Goal: Obtain resource: Obtain resource

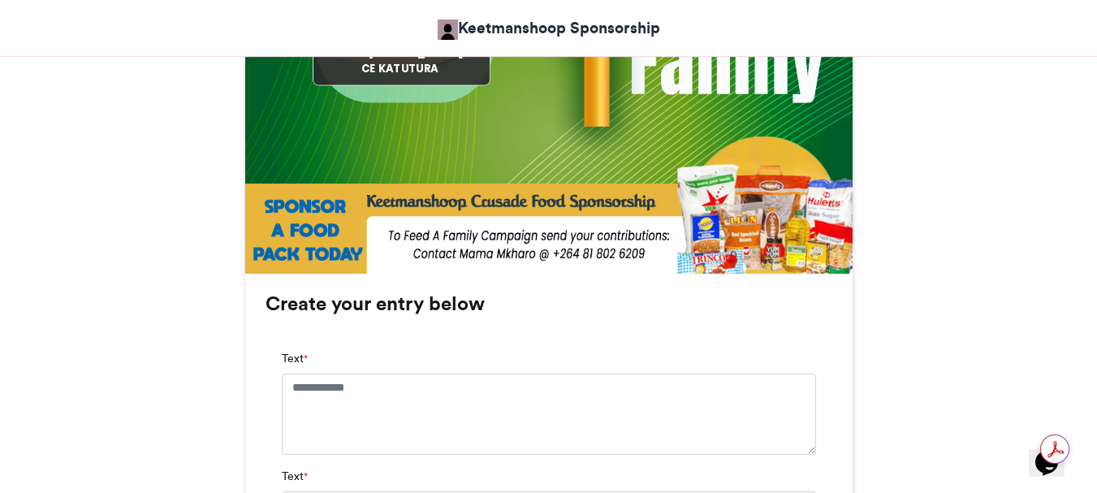
scroll to position [893, 0]
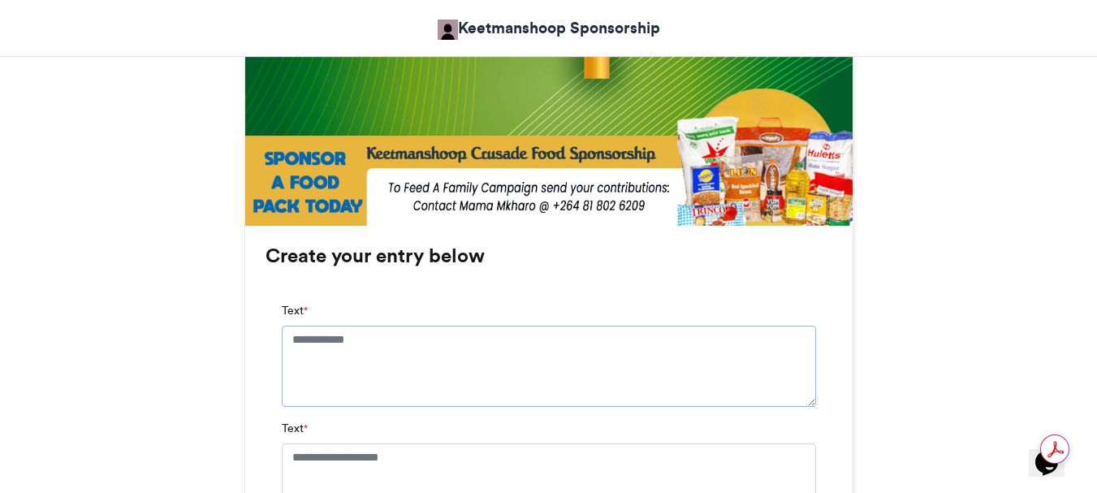
click at [290, 334] on textarea "Text *" at bounding box center [549, 366] width 534 height 81
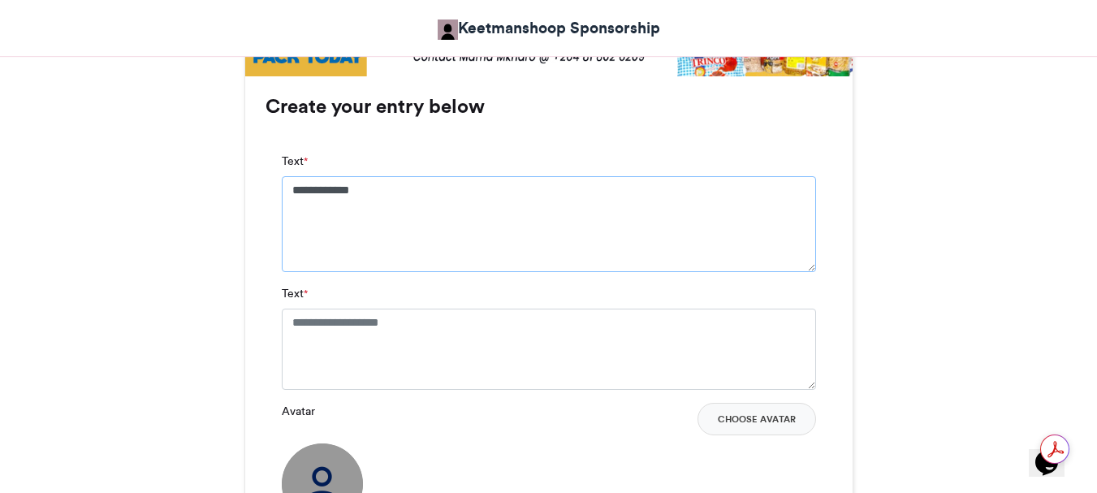
scroll to position [1056, 0]
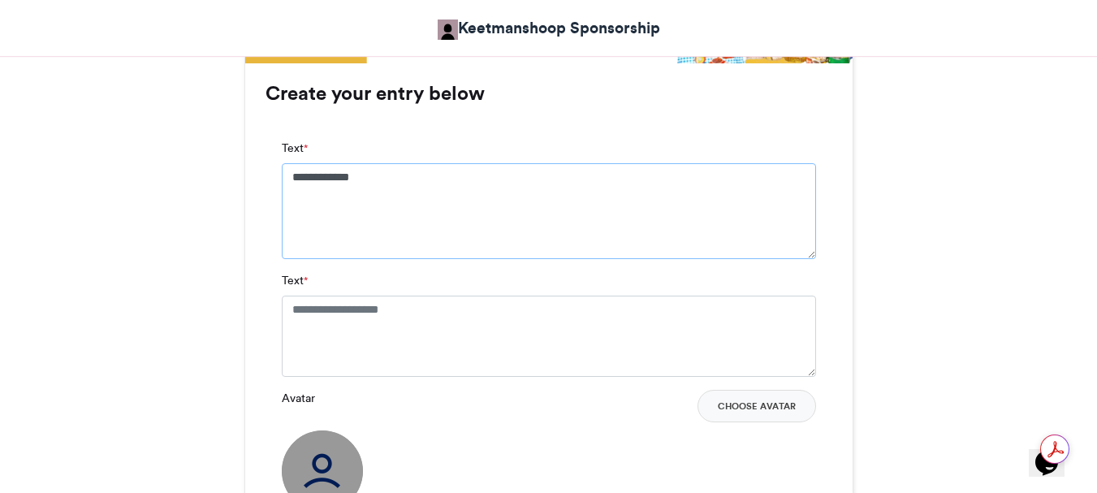
type textarea "**********"
click at [290, 309] on textarea "Text *" at bounding box center [549, 336] width 534 height 81
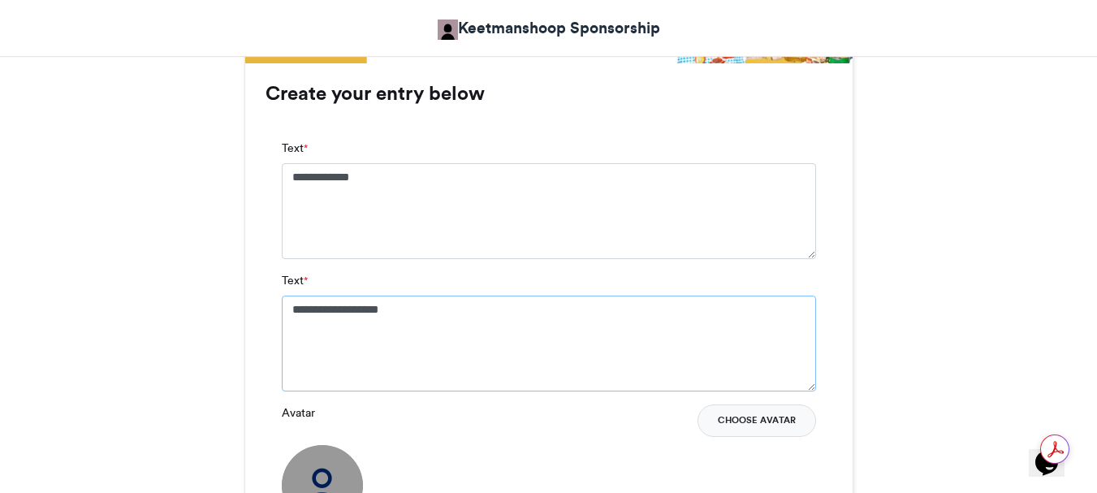
type textarea "**********"
click at [741, 419] on button "Choose Avatar" at bounding box center [757, 420] width 119 height 32
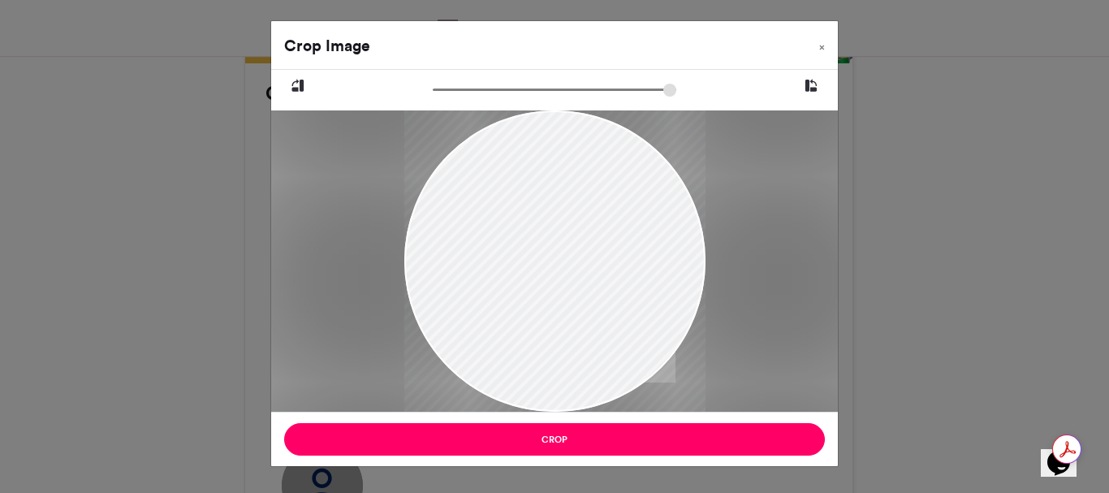
click at [381, 159] on div at bounding box center [554, 260] width 567 height 301
drag, startPoint x: 618, startPoint y: 239, endPoint x: 541, endPoint y: 213, distance: 81.4
click at [541, 213] on div at bounding box center [554, 212] width 301 height 402
drag, startPoint x: 615, startPoint y: 313, endPoint x: 516, endPoint y: 253, distance: 115.6
click at [516, 253] on div at bounding box center [554, 212] width 301 height 402
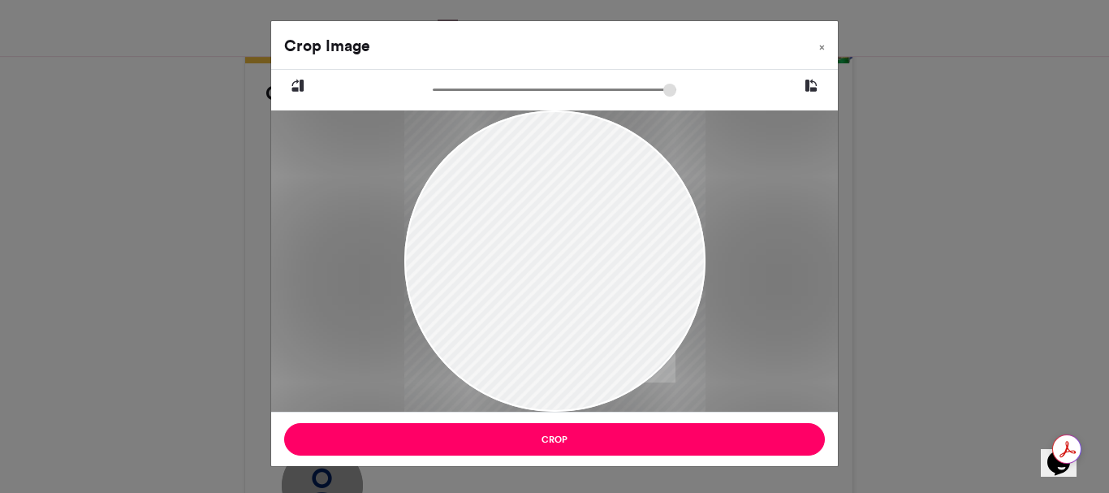
drag, startPoint x: 564, startPoint y: 255, endPoint x: 596, endPoint y: 261, distance: 32.2
click at [596, 261] on div at bounding box center [554, 291] width 301 height 402
click at [579, 239] on div at bounding box center [554, 305] width 301 height 402
click at [578, 239] on div at bounding box center [554, 305] width 301 height 402
type input "******"
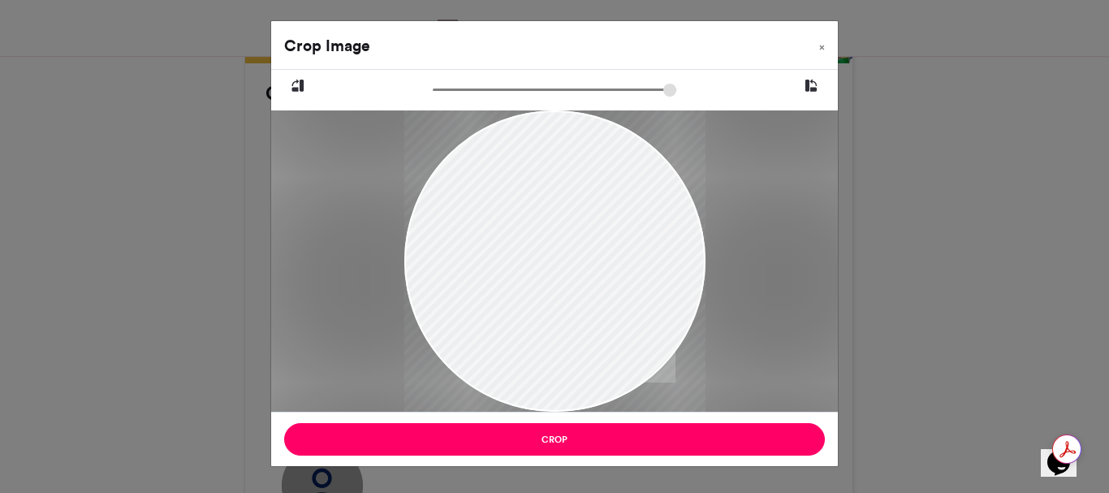
click at [439, 119] on div at bounding box center [554, 212] width 301 height 402
click at [425, 330] on div at bounding box center [554, 212] width 301 height 402
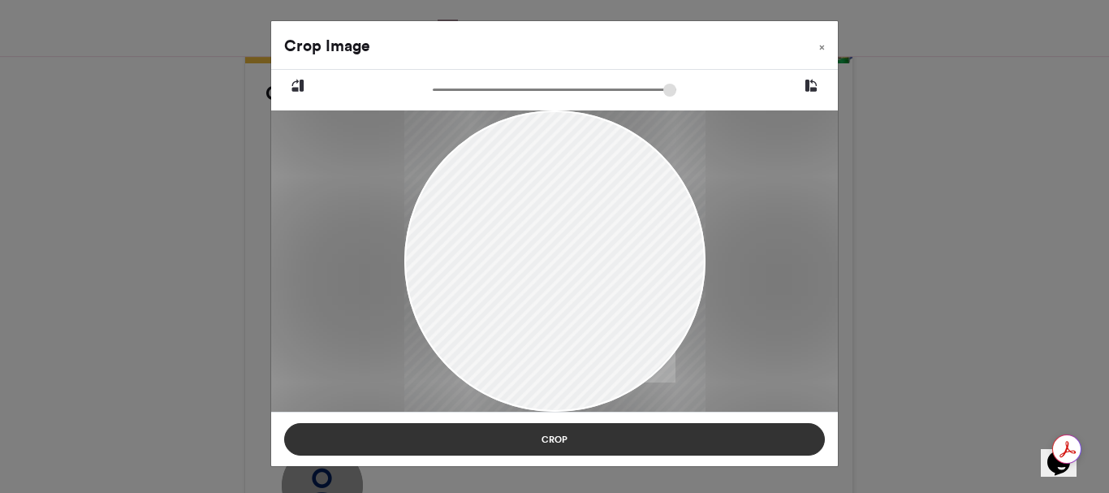
click at [564, 437] on button "Crop" at bounding box center [554, 439] width 541 height 32
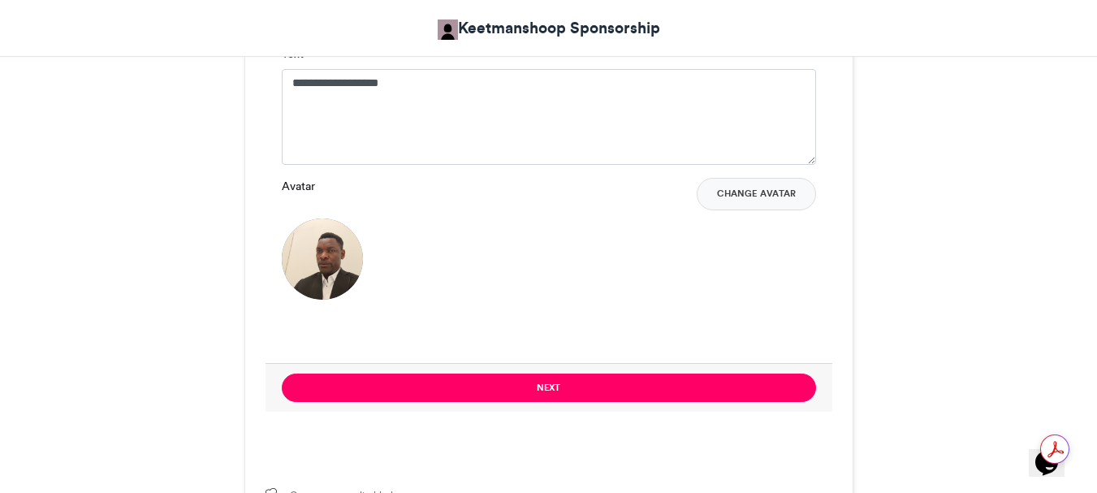
scroll to position [1381, 0]
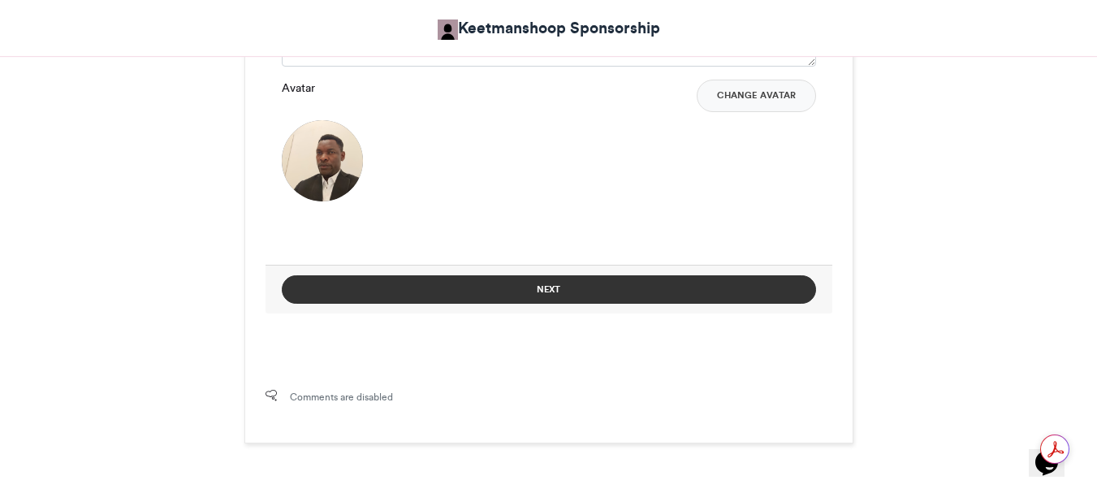
click at [542, 287] on button "Next" at bounding box center [549, 289] width 534 height 28
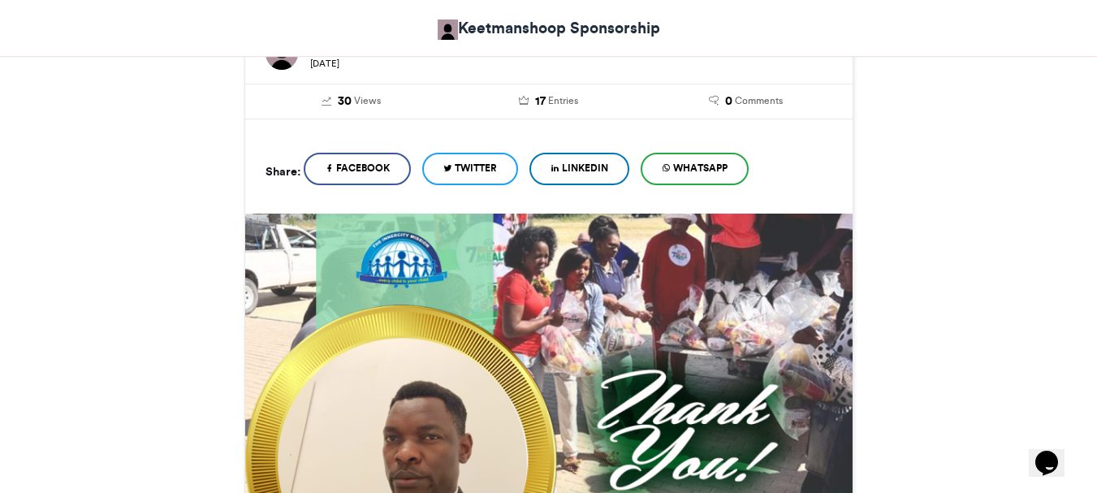
scroll to position [888, 0]
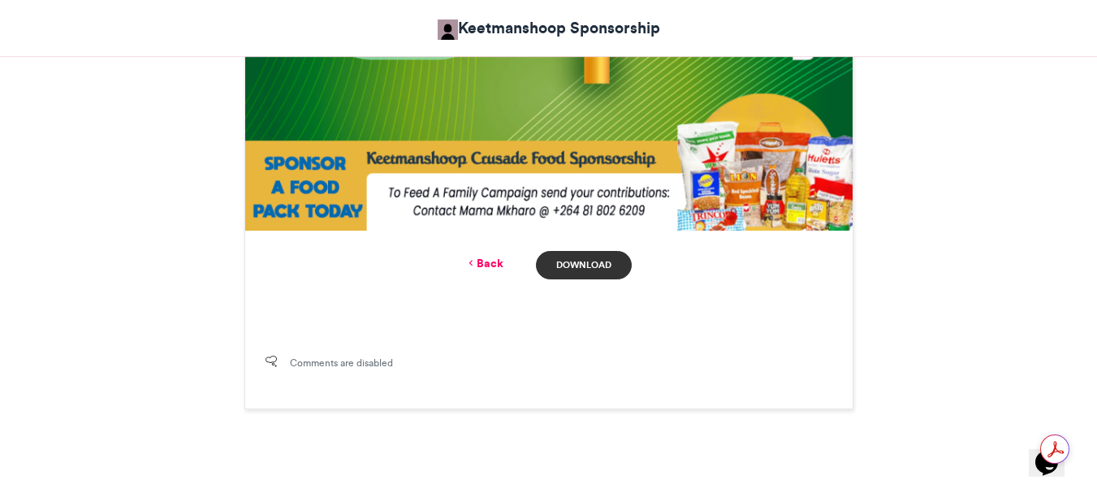
click at [571, 263] on link "Download" at bounding box center [583, 265] width 95 height 28
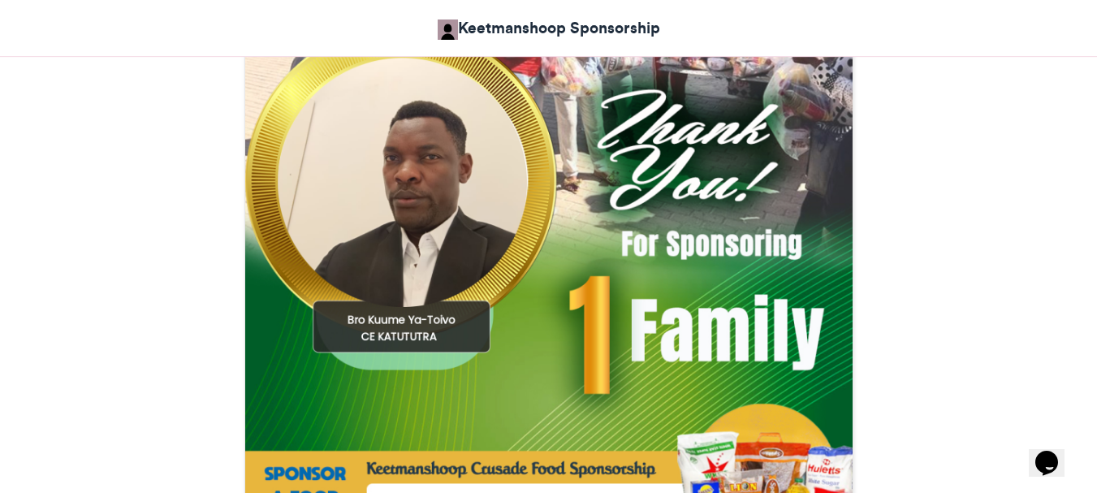
scroll to position [564, 0]
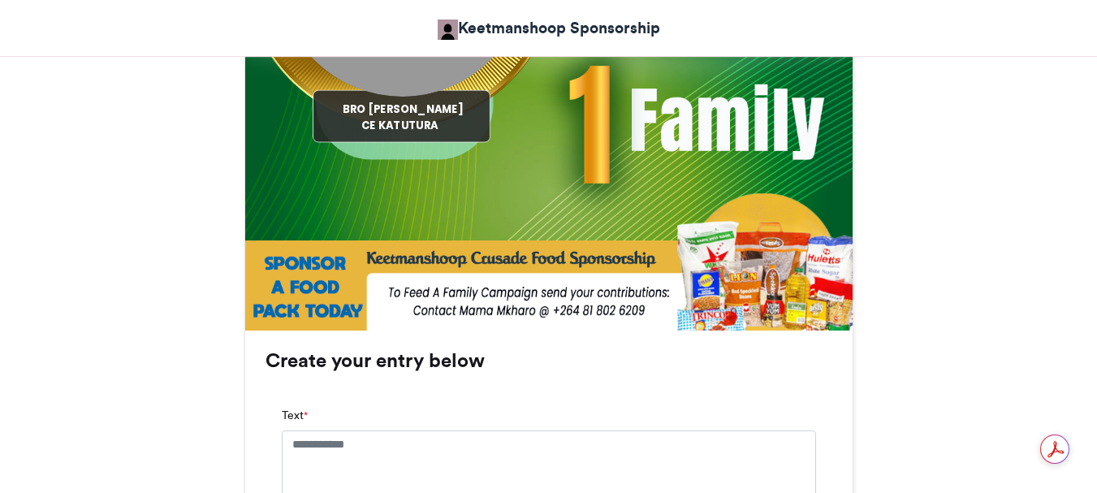
scroll to position [812, 0]
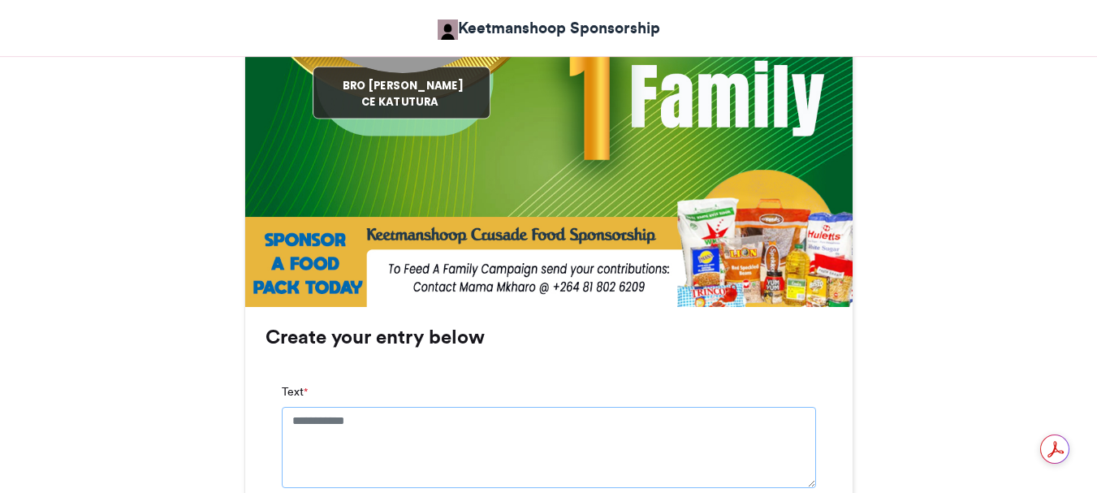
click at [290, 419] on textarea "Text *" at bounding box center [549, 447] width 534 height 81
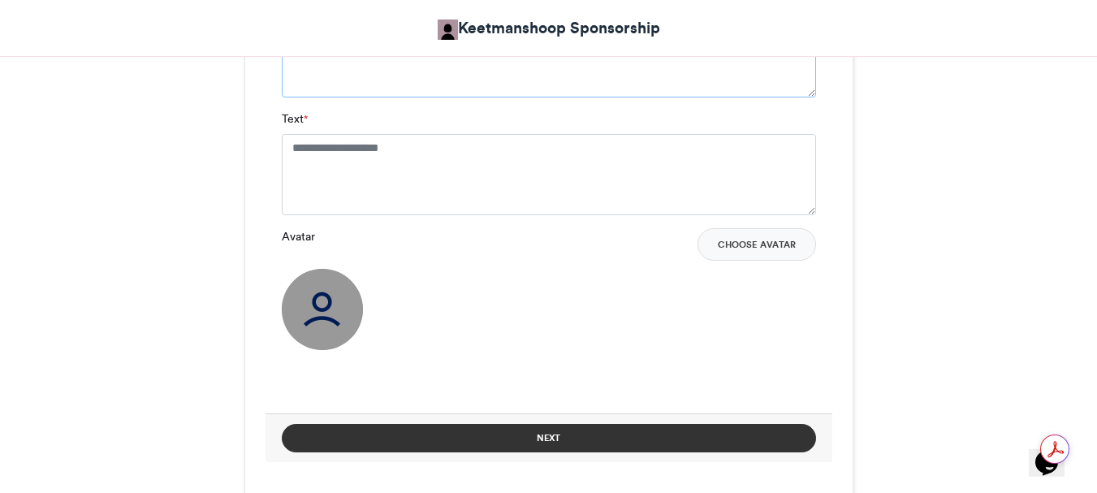
scroll to position [1218, 0]
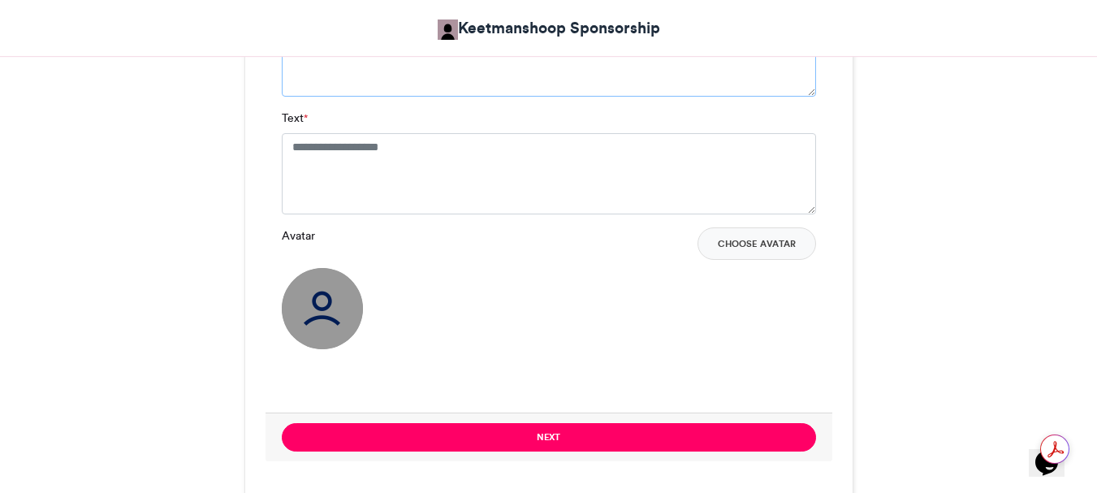
type textarea "**********"
click at [288, 145] on textarea "Text *" at bounding box center [549, 173] width 534 height 81
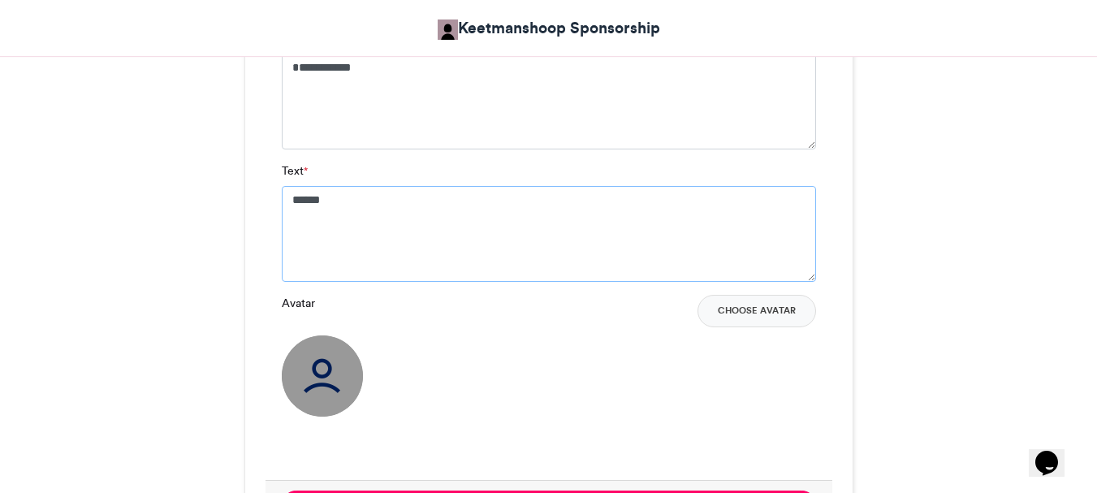
scroll to position [1137, 0]
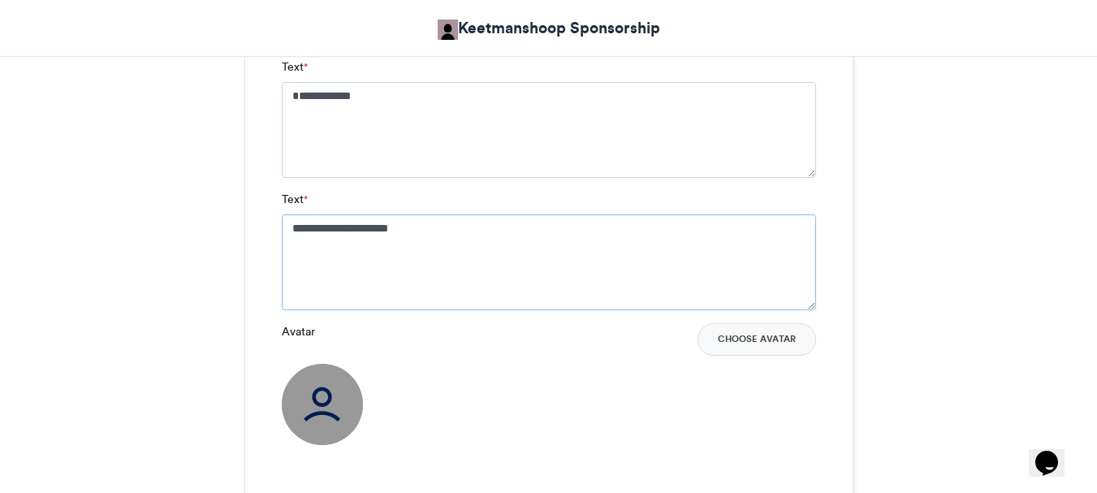
click at [325, 227] on textarea "**********" at bounding box center [549, 262] width 534 height 96
type textarea "**********"
click at [758, 339] on button "Choose Avatar" at bounding box center [757, 339] width 119 height 32
click at [769, 339] on button "Choose Avatar" at bounding box center [757, 339] width 119 height 32
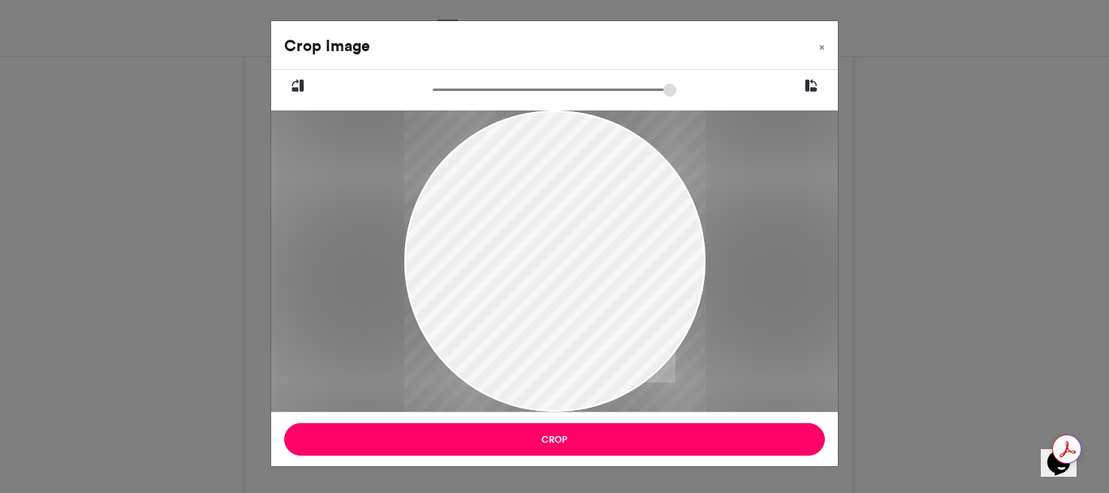
drag, startPoint x: 519, startPoint y: 179, endPoint x: 542, endPoint y: 232, distance: 57.5
click at [542, 232] on div at bounding box center [554, 313] width 301 height 669
drag, startPoint x: 441, startPoint y: 87, endPoint x: 342, endPoint y: 168, distance: 128.1
click at [433, 97] on input "zoom" at bounding box center [555, 89] width 244 height 15
drag, startPoint x: 553, startPoint y: 239, endPoint x: 553, endPoint y: 212, distance: 26.8
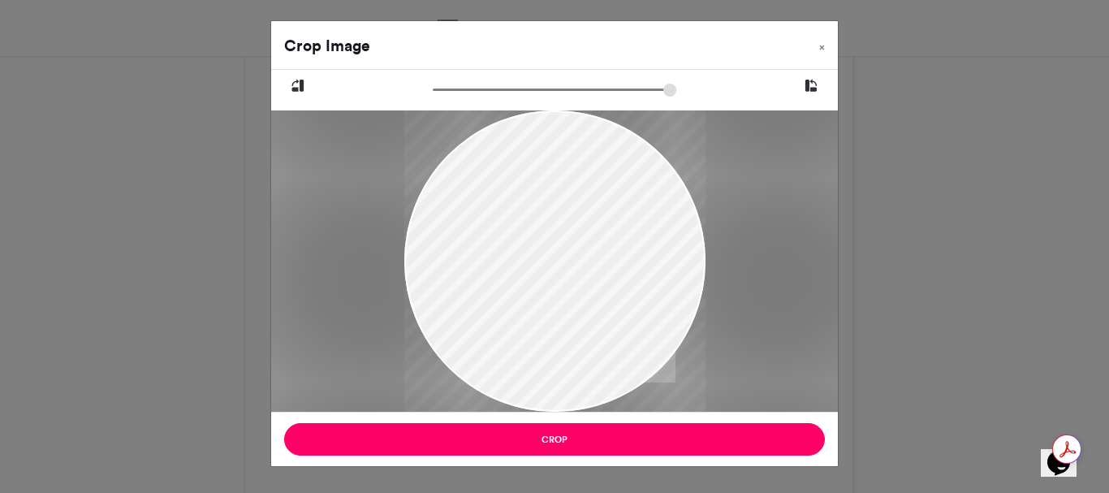
click at [553, 212] on div at bounding box center [554, 286] width 301 height 669
click at [551, 238] on div at bounding box center [554, 286] width 301 height 669
click at [534, 283] on div at bounding box center [554, 286] width 301 height 669
type input "******"
drag, startPoint x: 546, startPoint y: 201, endPoint x: 547, endPoint y: 187, distance: 13.8
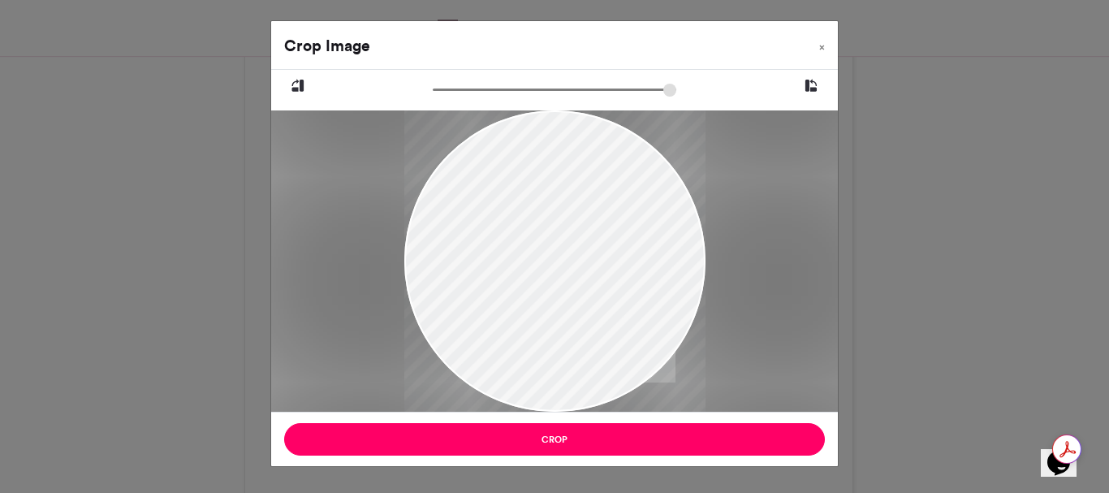
click at [547, 188] on div at bounding box center [554, 284] width 301 height 669
drag, startPoint x: 547, startPoint y: 187, endPoint x: 524, endPoint y: 344, distance: 158.4
click at [524, 344] on div at bounding box center [554, 345] width 301 height 669
drag, startPoint x: 574, startPoint y: 265, endPoint x: 456, endPoint y: 248, distance: 118.9
click at [456, 248] on div at bounding box center [554, 328] width 301 height 669
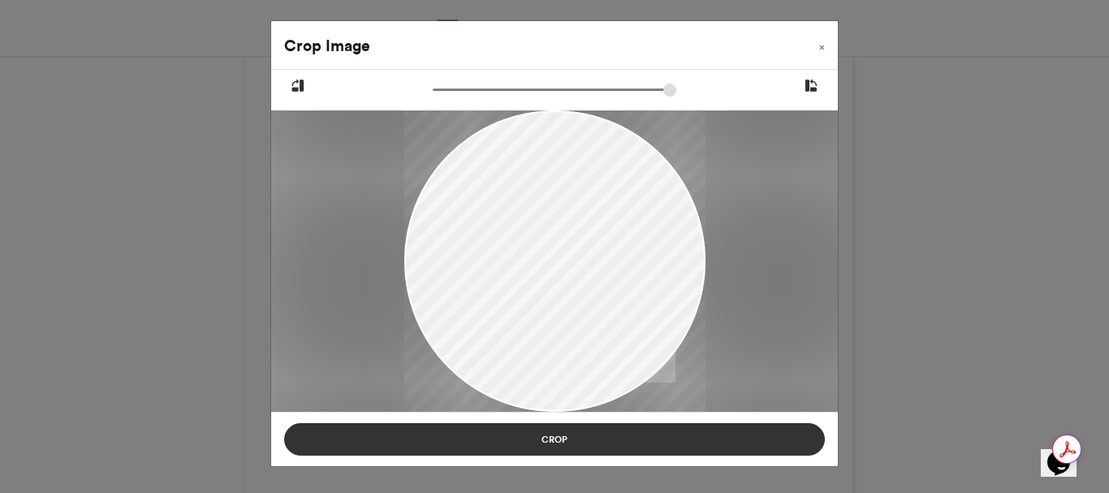
click at [545, 436] on button "Crop" at bounding box center [554, 439] width 541 height 32
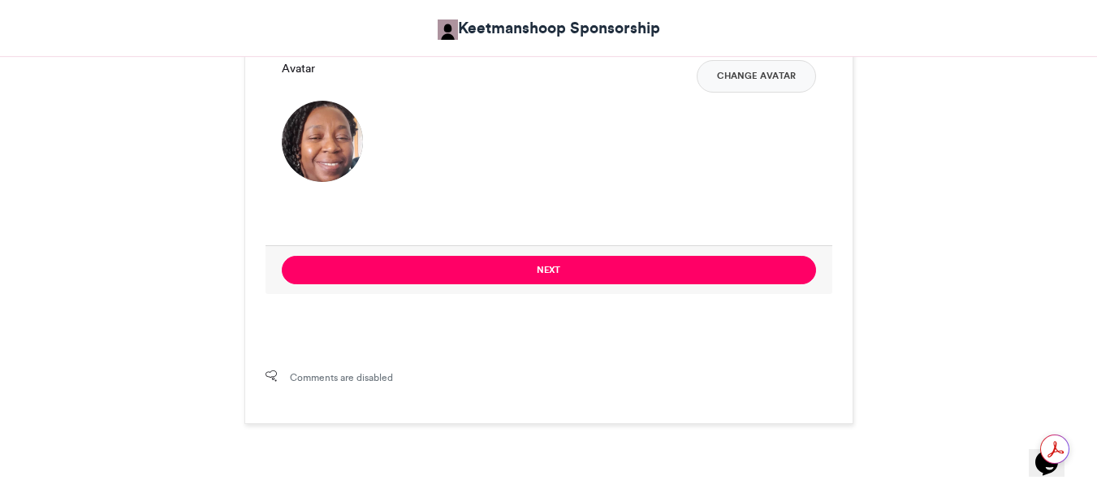
scroll to position [1507, 0]
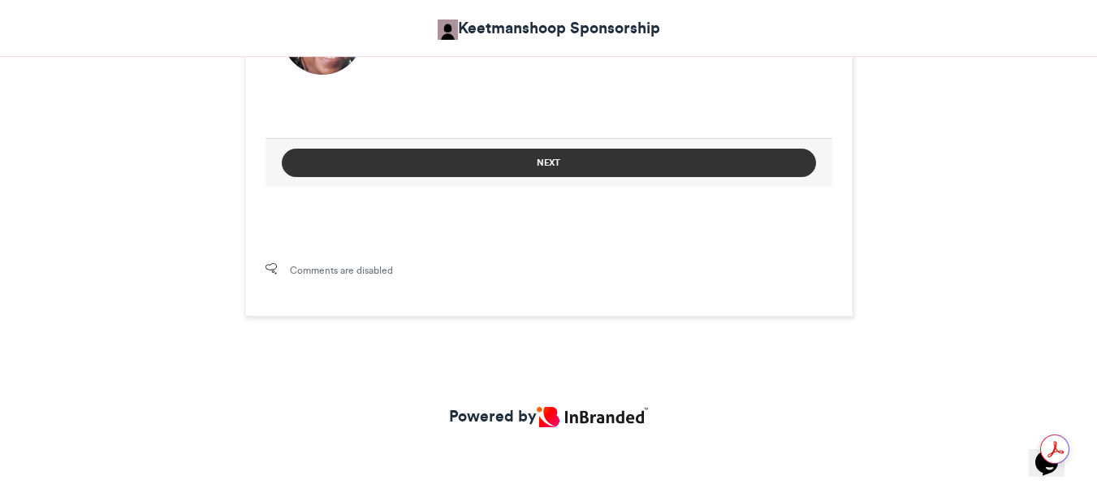
click at [546, 164] on button "Next" at bounding box center [549, 163] width 534 height 28
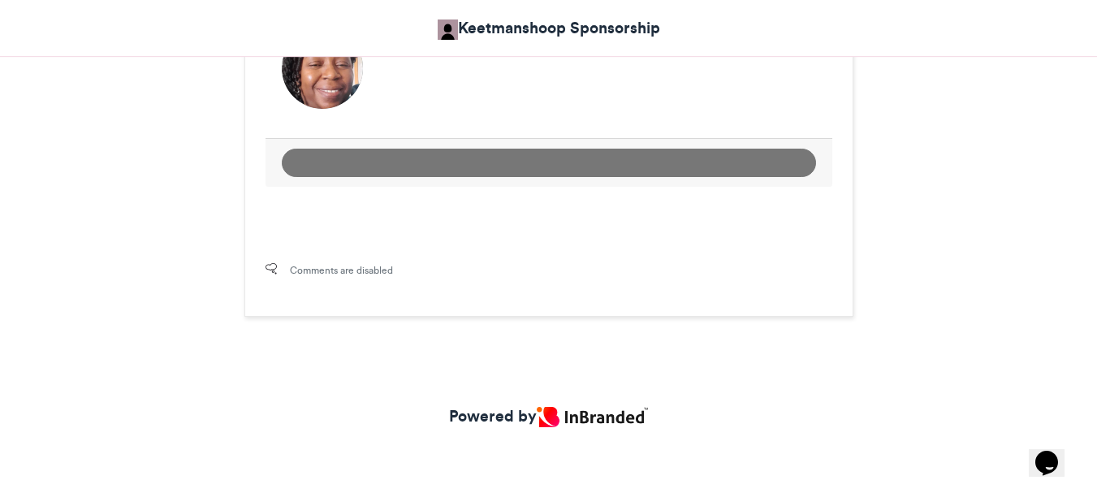
scroll to position [981, 0]
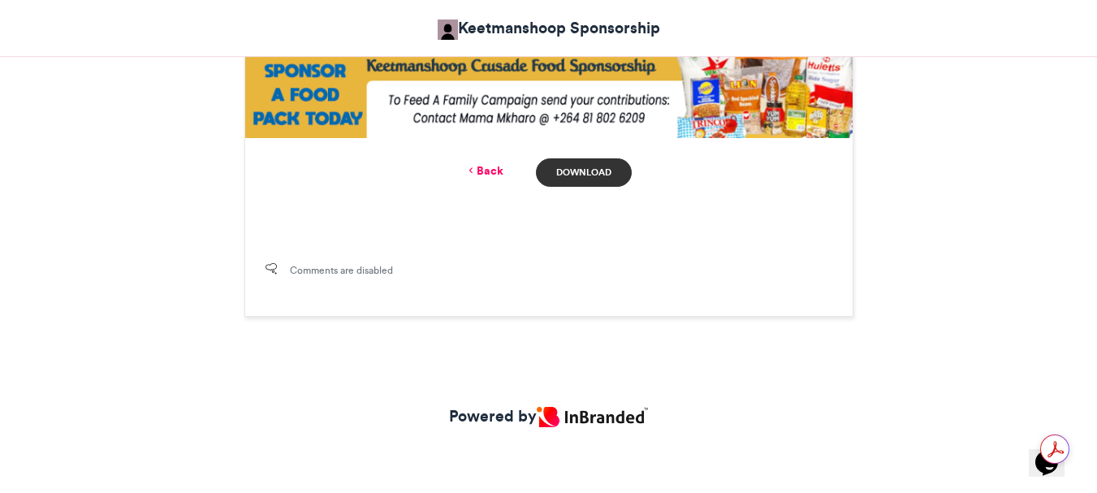
click at [578, 169] on link "Download" at bounding box center [583, 172] width 95 height 28
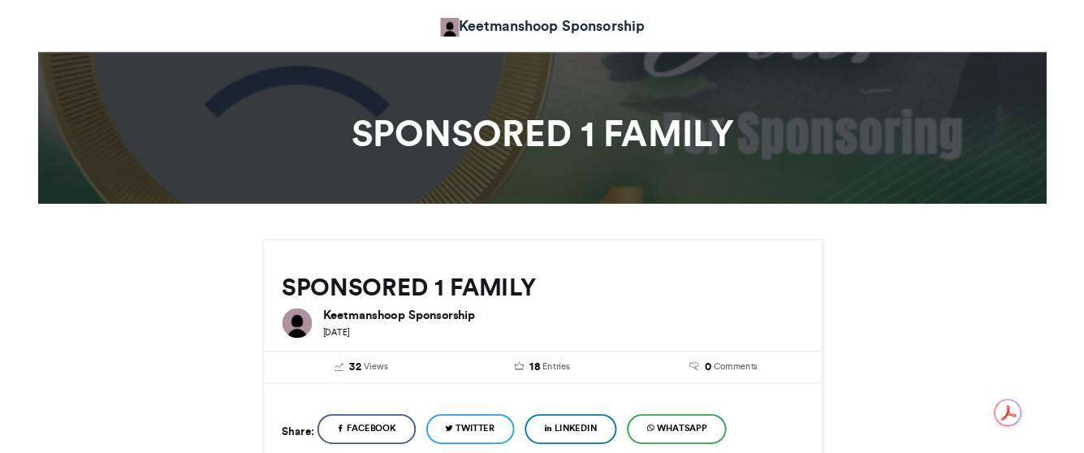
scroll to position [975, 0]
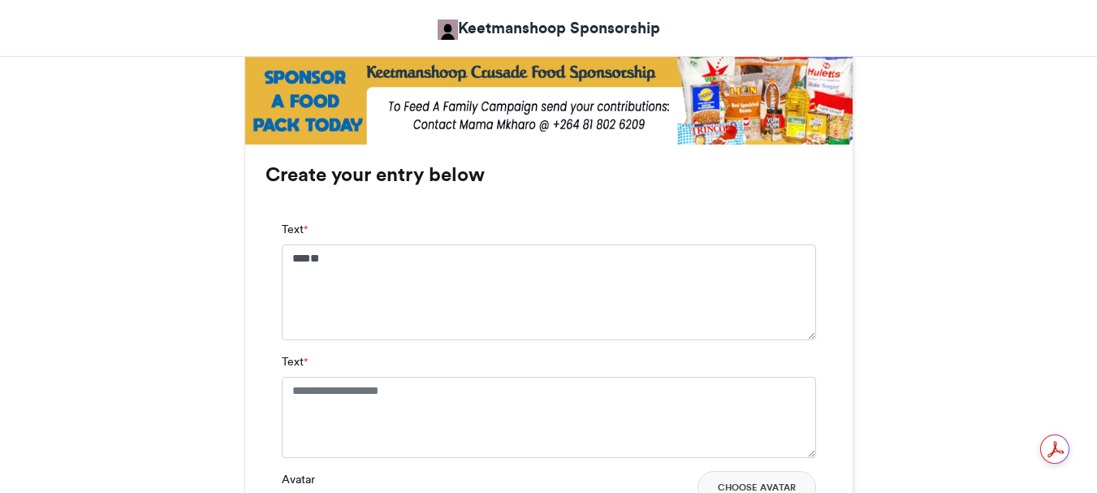
type textarea "**"
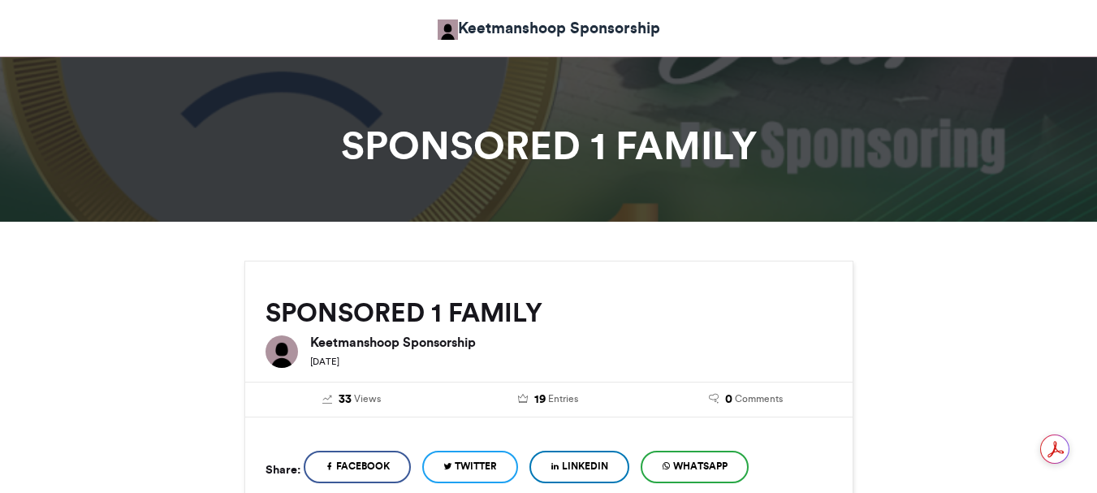
scroll to position [1137, 0]
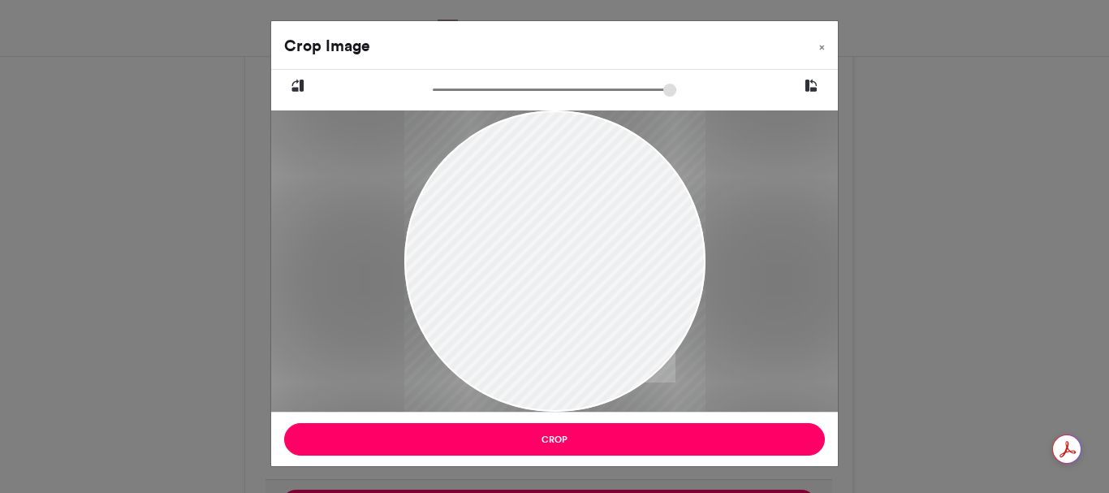
drag, startPoint x: 529, startPoint y: 185, endPoint x: 530, endPoint y: 217, distance: 31.7
click at [530, 217] on div at bounding box center [554, 293] width 301 height 402
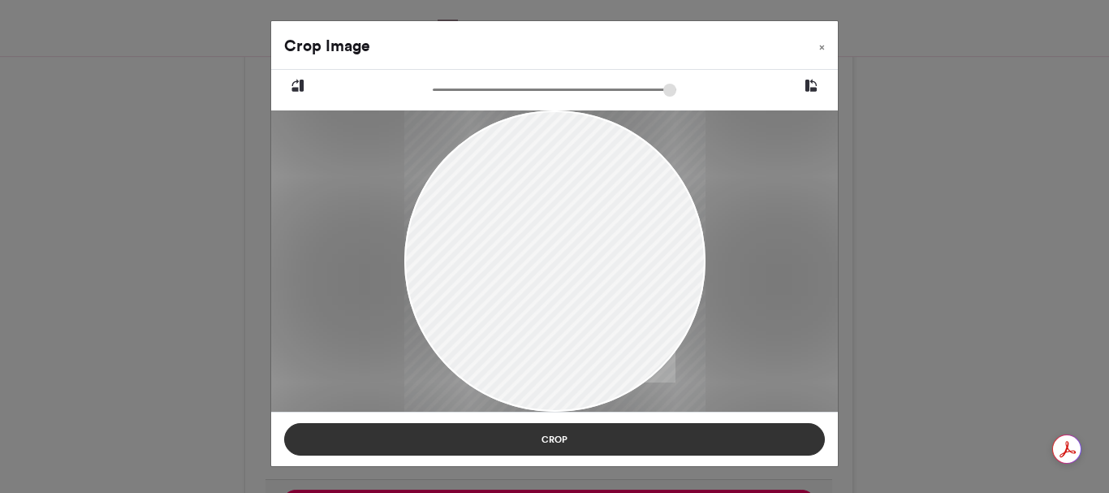
click at [543, 442] on button "Crop" at bounding box center [554, 439] width 541 height 32
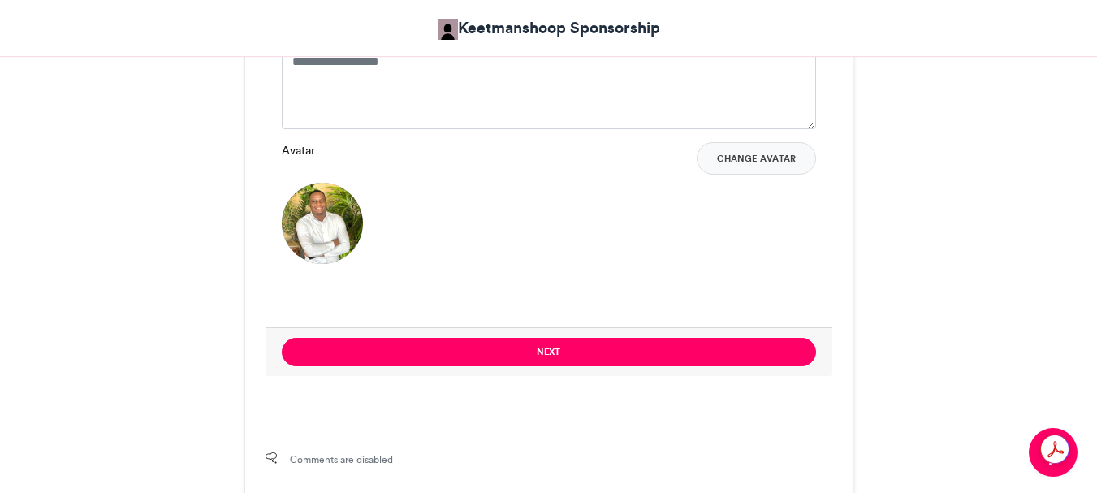
scroll to position [1299, 0]
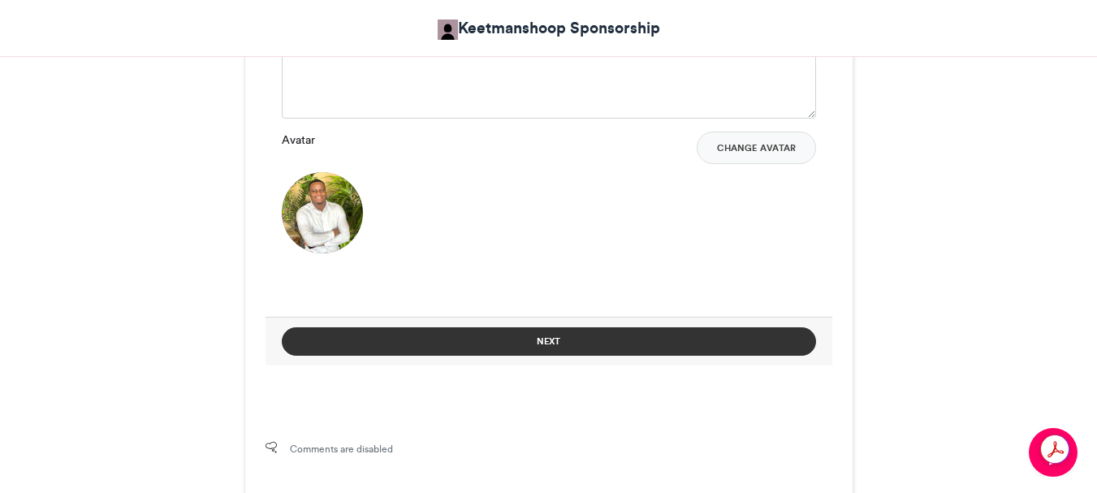
click at [545, 342] on button "Next" at bounding box center [549, 341] width 534 height 28
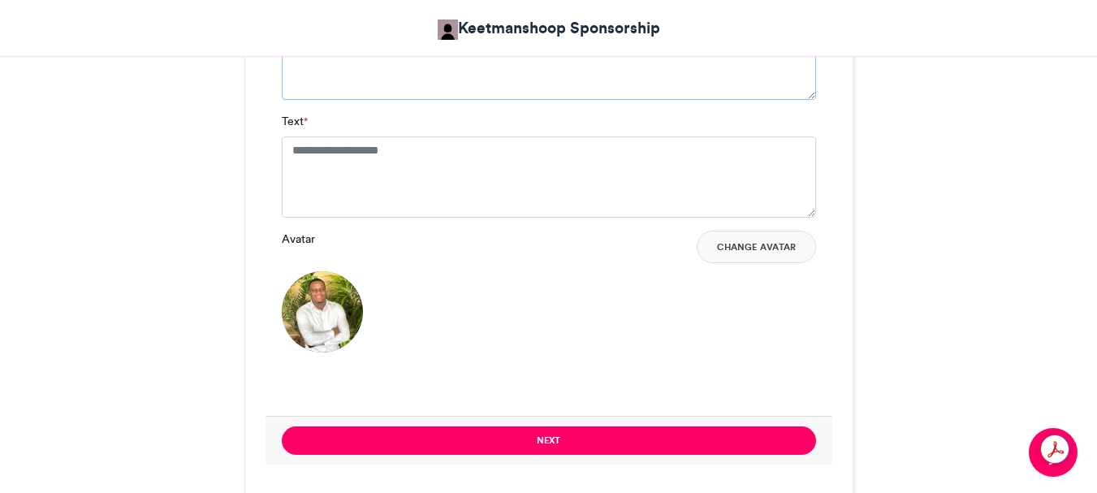
scroll to position [1220, 0]
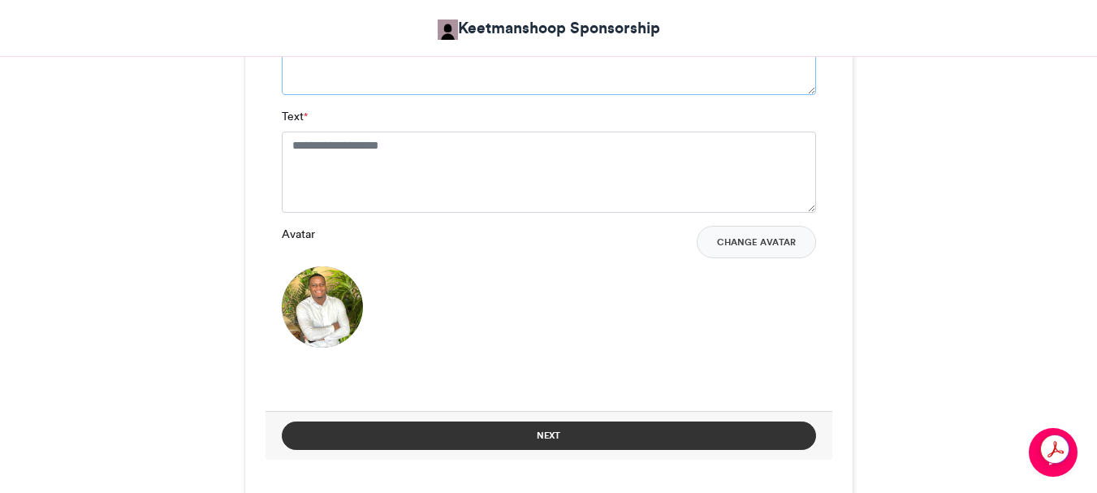
type textarea "**********"
click at [549, 433] on button "Next" at bounding box center [549, 435] width 534 height 28
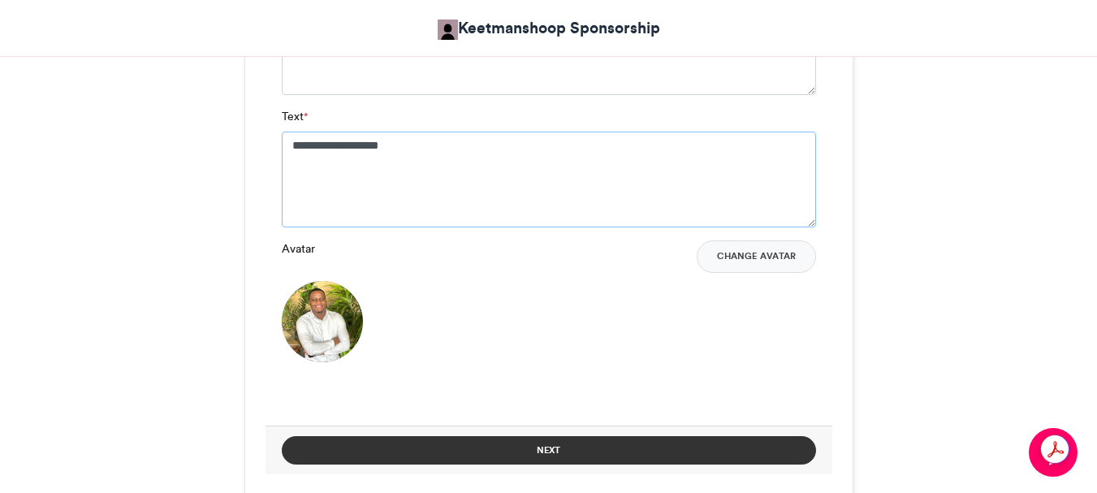
type textarea "**********"
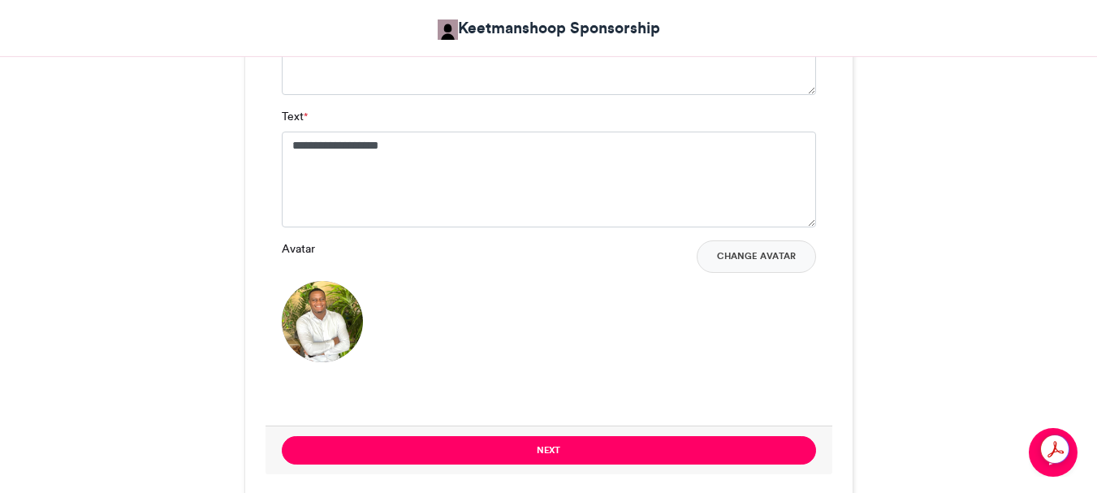
click at [563, 452] on button "Next" at bounding box center [549, 450] width 534 height 28
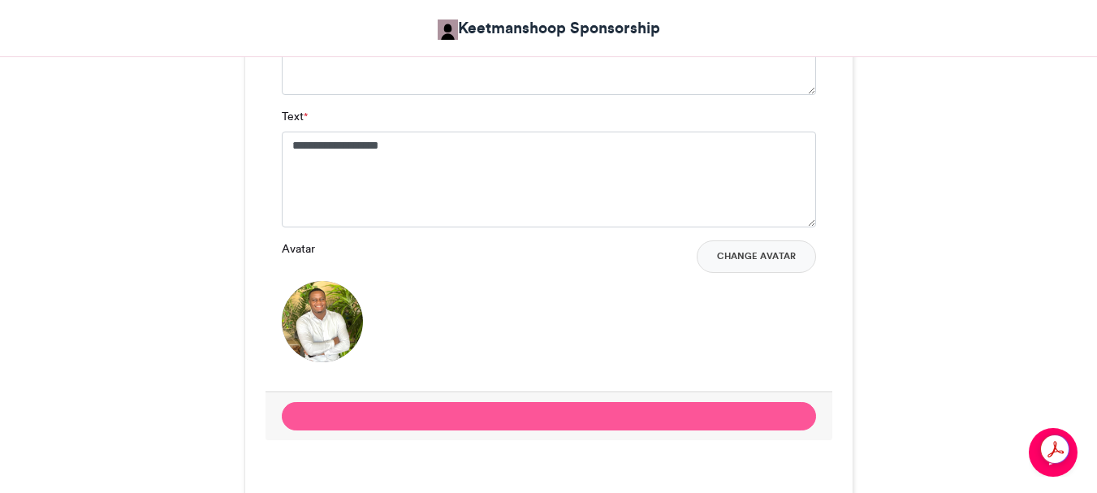
scroll to position [981, 0]
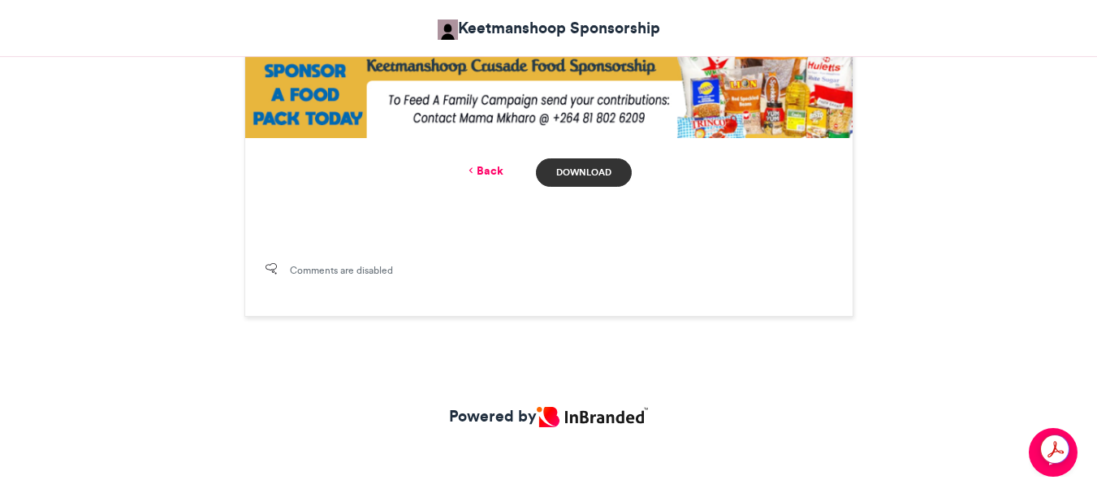
click at [574, 174] on link "Download" at bounding box center [583, 172] width 95 height 28
